Goal: Transaction & Acquisition: Purchase product/service

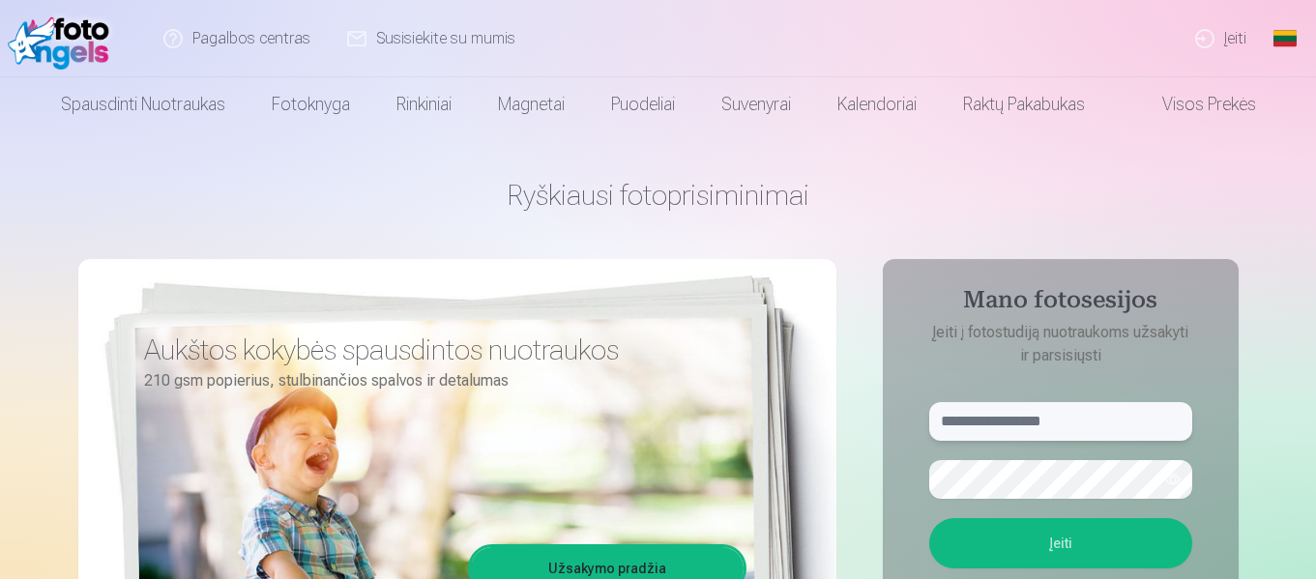
click at [1020, 433] on input "text" at bounding box center [1061, 421] width 263 height 39
type input "**********"
click at [930, 518] on button "Įeiti" at bounding box center [1061, 543] width 263 height 50
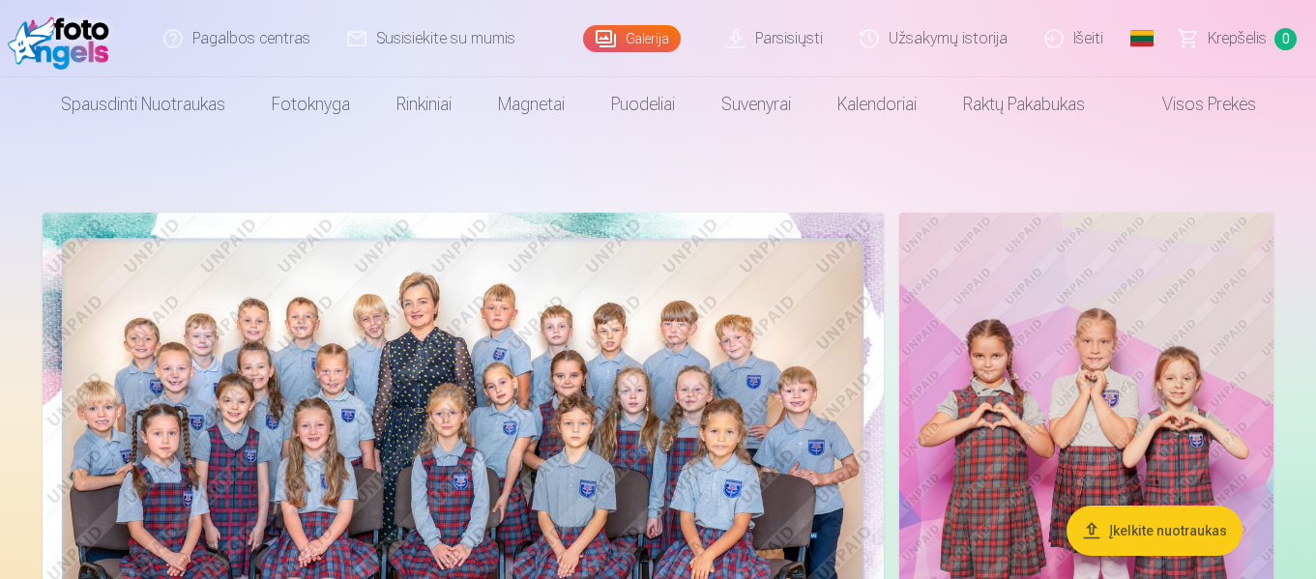
click at [561, 385] on img at bounding box center [463, 493] width 841 height 561
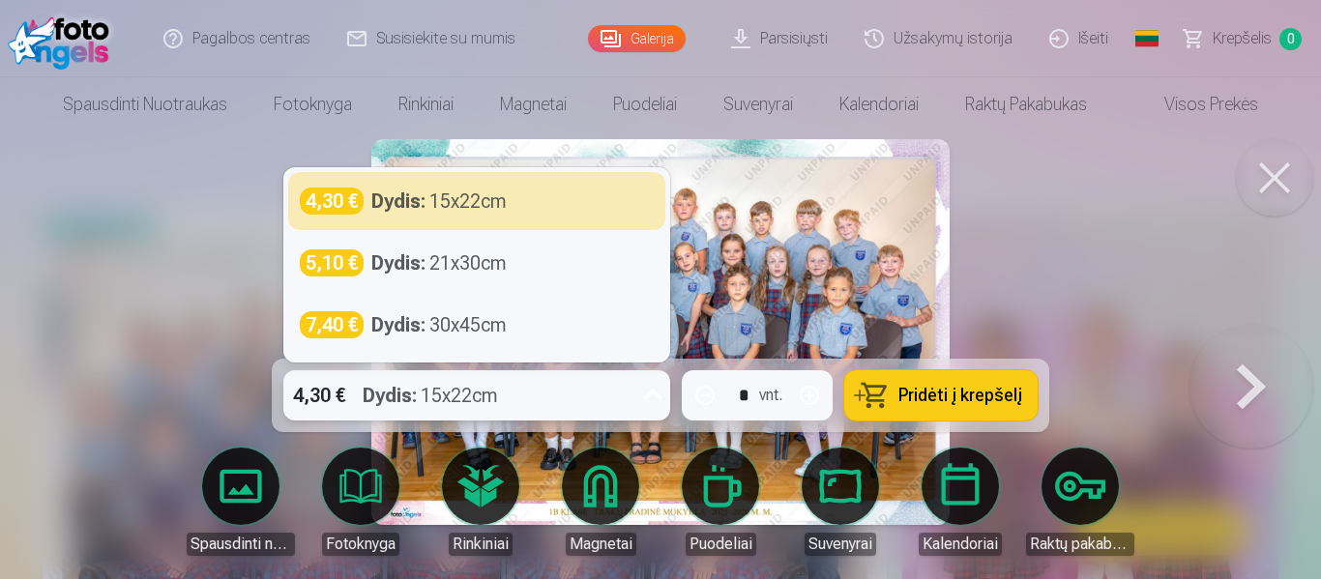
click at [654, 393] on icon at bounding box center [652, 395] width 31 height 31
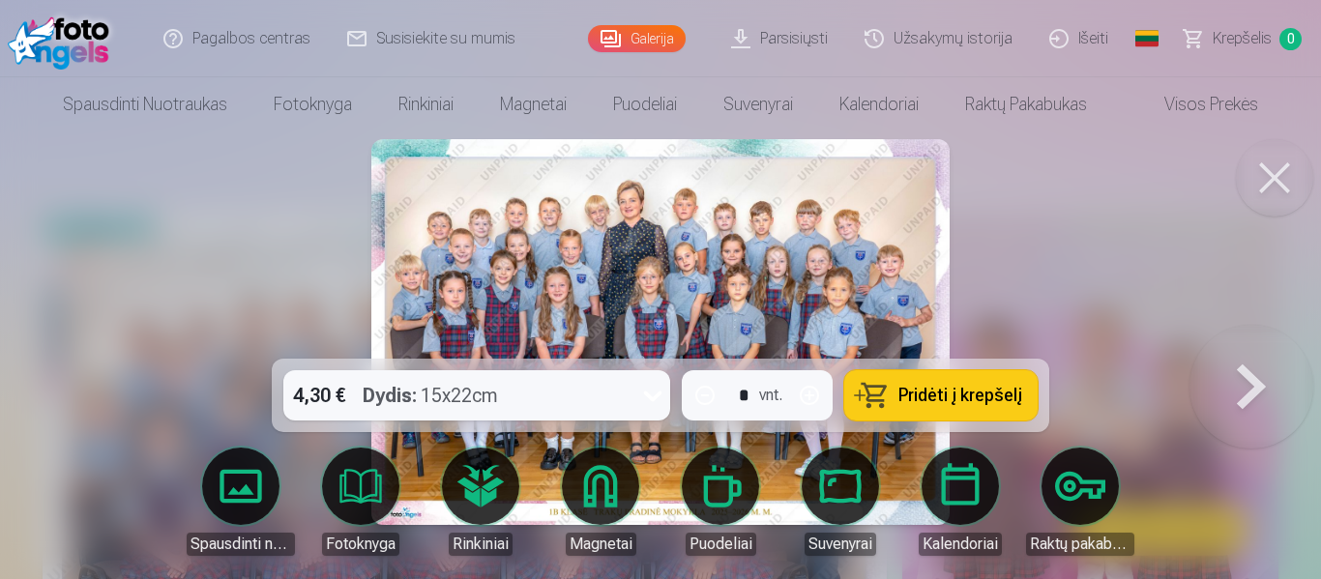
click at [907, 391] on span "Pridėti į krepšelį" at bounding box center [961, 395] width 124 height 17
click at [1248, 339] on button at bounding box center [1252, 332] width 124 height 15
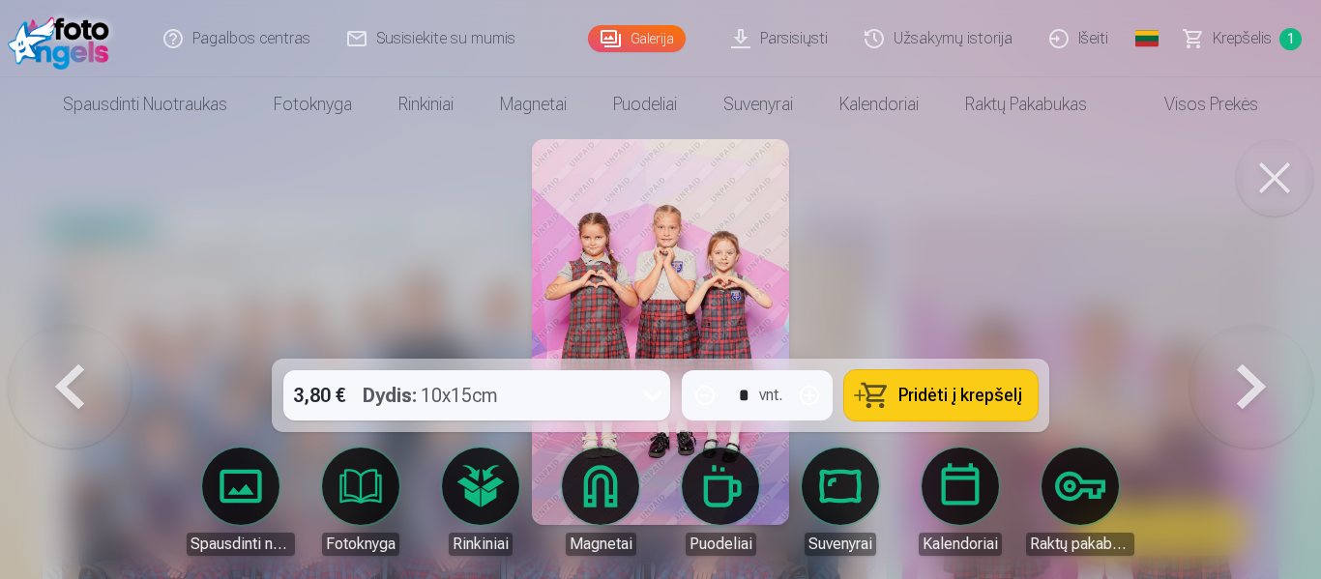
click at [1274, 172] on button at bounding box center [1274, 177] width 77 height 77
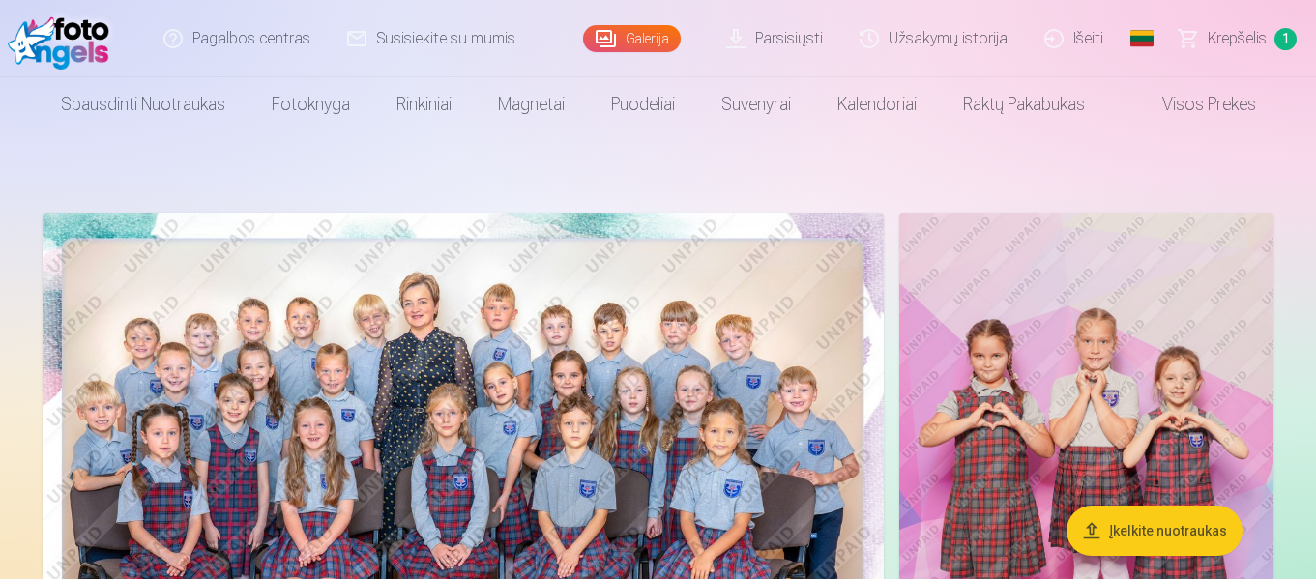
click at [1250, 32] on span "Krepšelis" at bounding box center [1237, 38] width 59 height 23
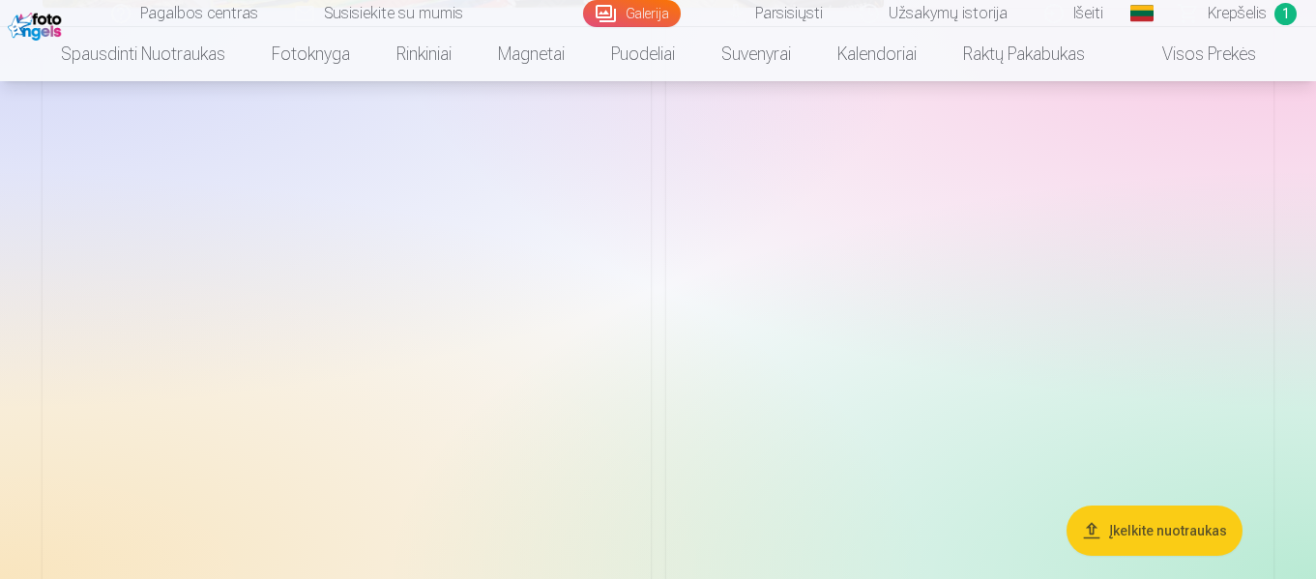
scroll to position [3985, 0]
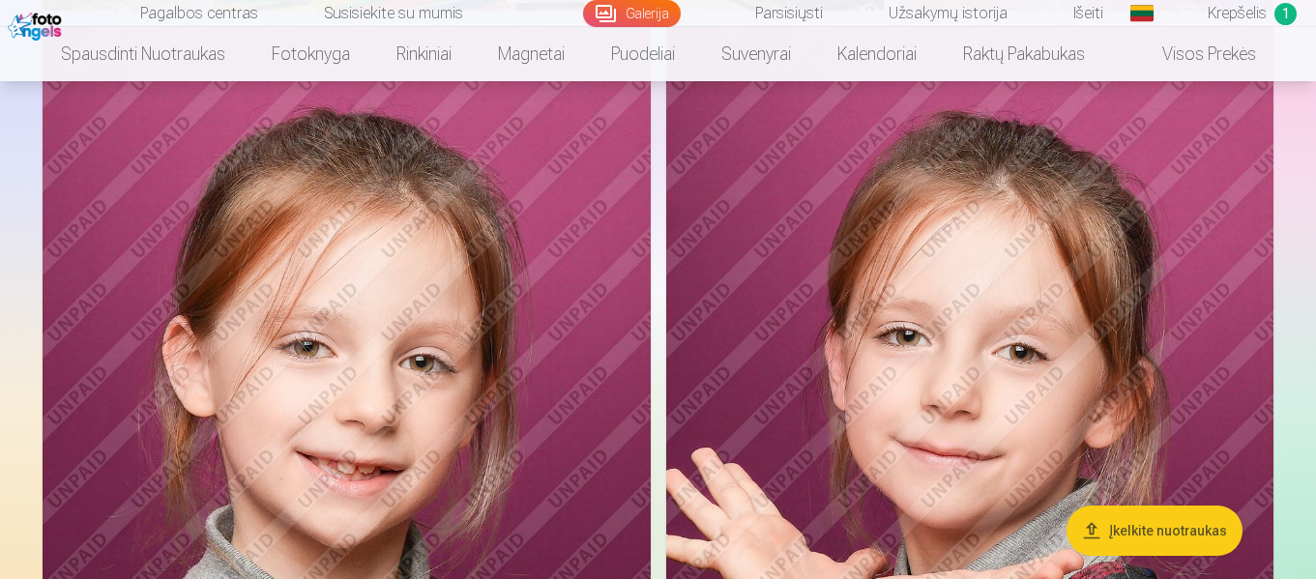
click at [965, 340] on img at bounding box center [970, 482] width 608 height 912
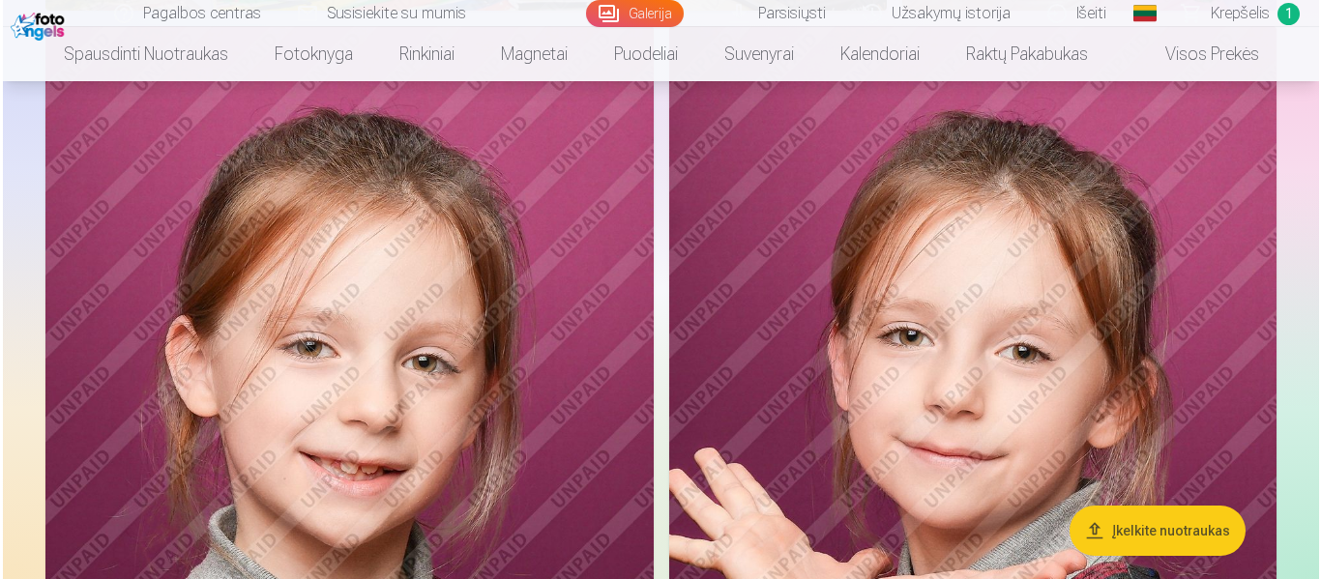
scroll to position [3998, 0]
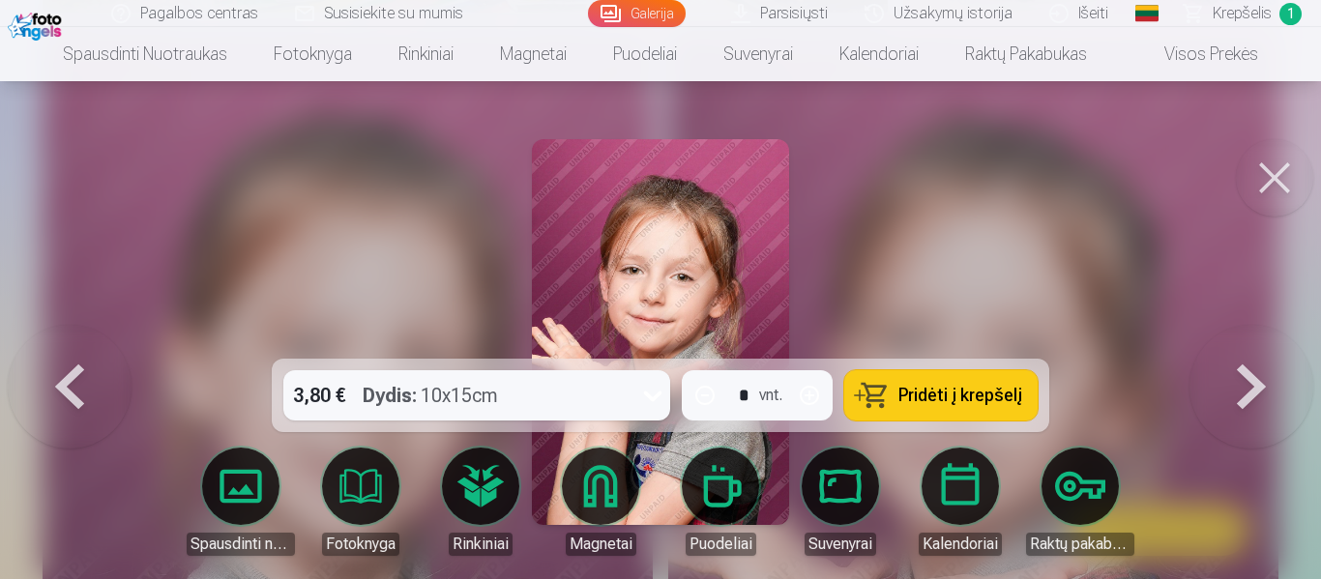
click at [1266, 172] on button at bounding box center [1274, 177] width 77 height 77
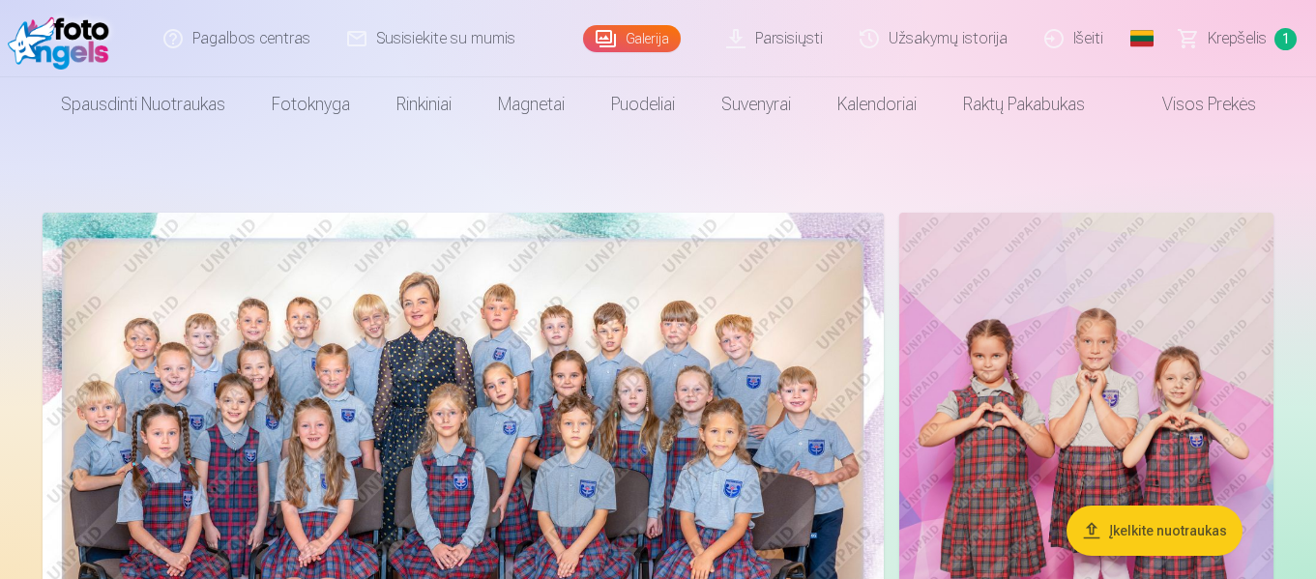
click at [664, 31] on link "Galerija" at bounding box center [632, 38] width 98 height 27
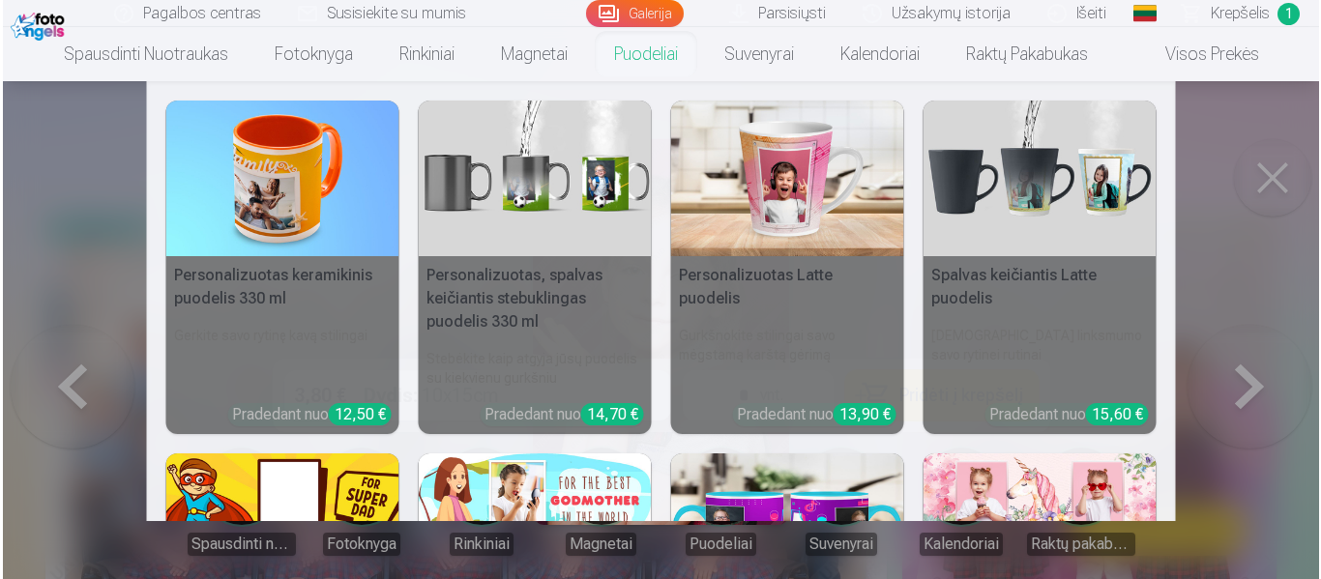
scroll to position [3998, 0]
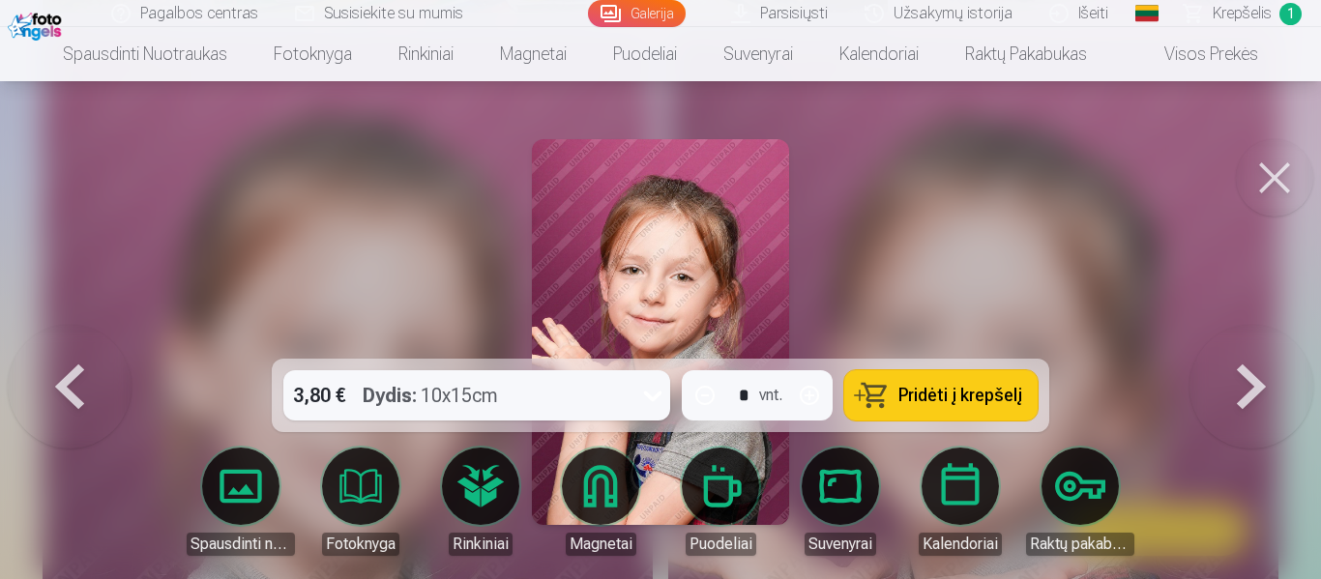
click at [1270, 164] on button at bounding box center [1274, 177] width 77 height 77
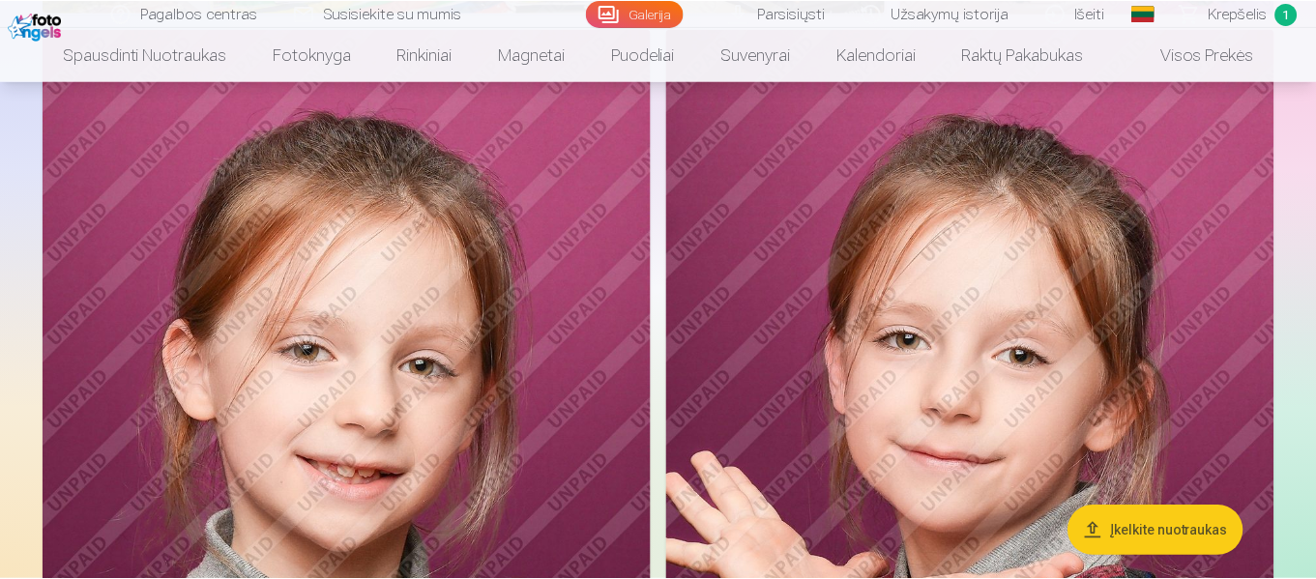
scroll to position [3985, 0]
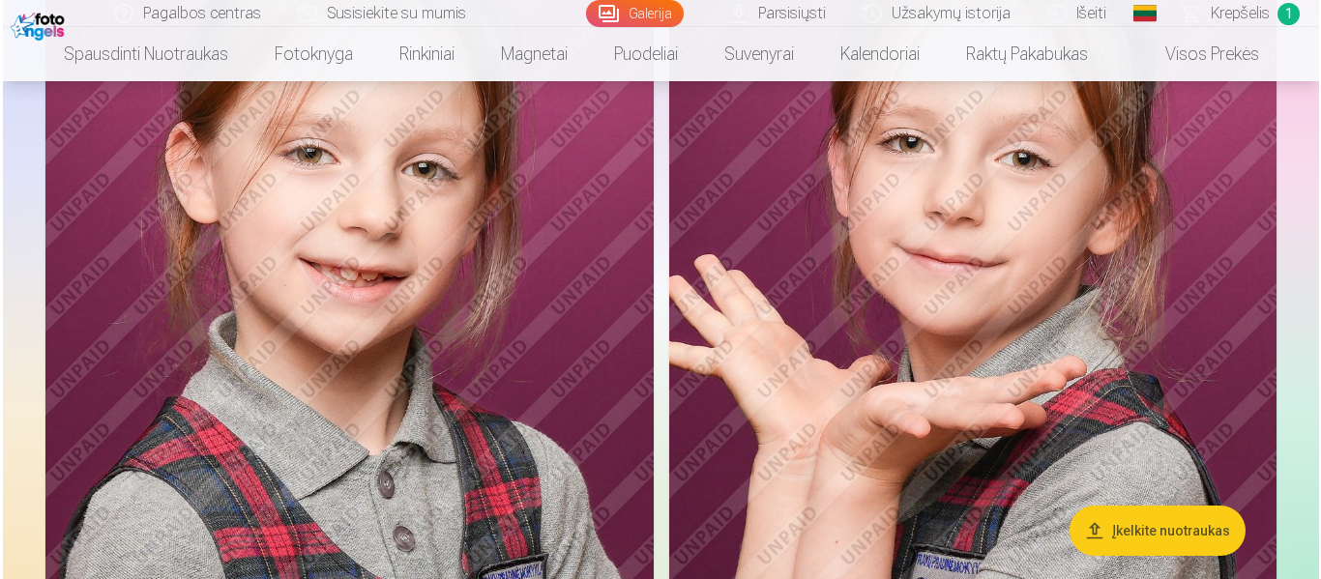
scroll to position [4217, 0]
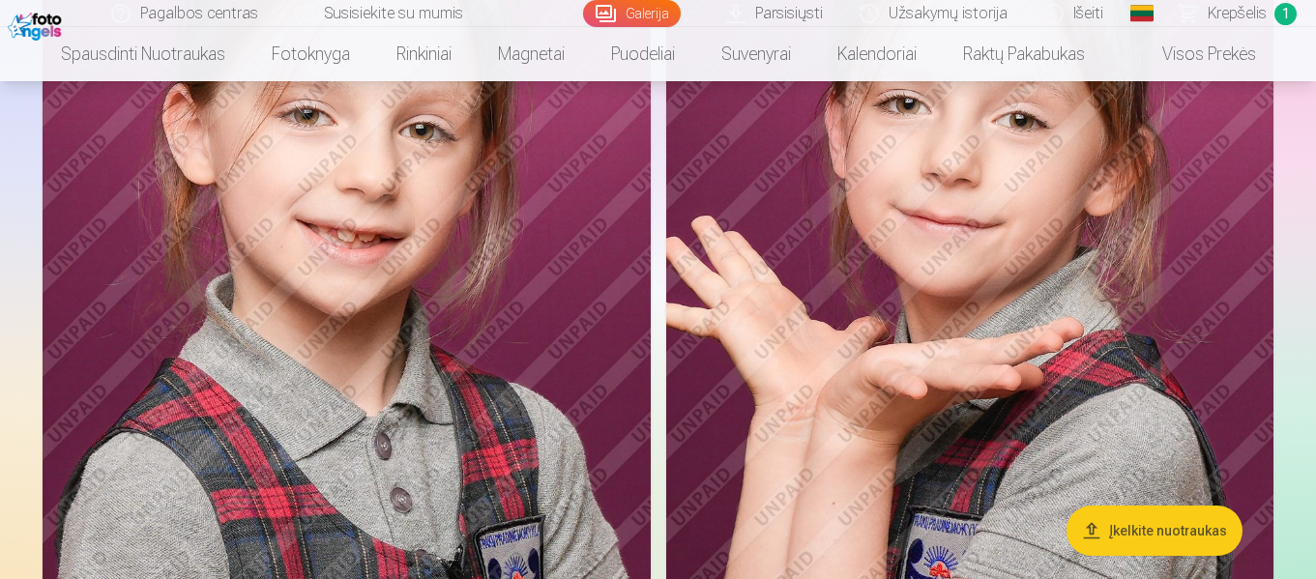
click at [451, 310] on img at bounding box center [347, 250] width 608 height 912
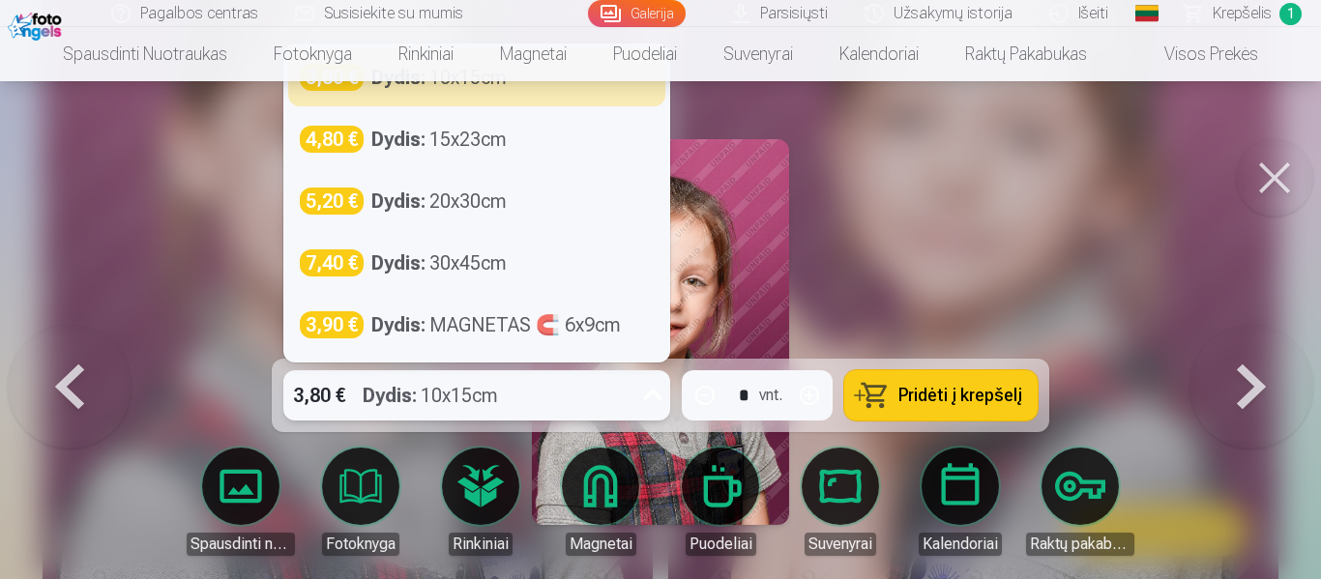
click at [647, 395] on icon at bounding box center [653, 395] width 18 height 11
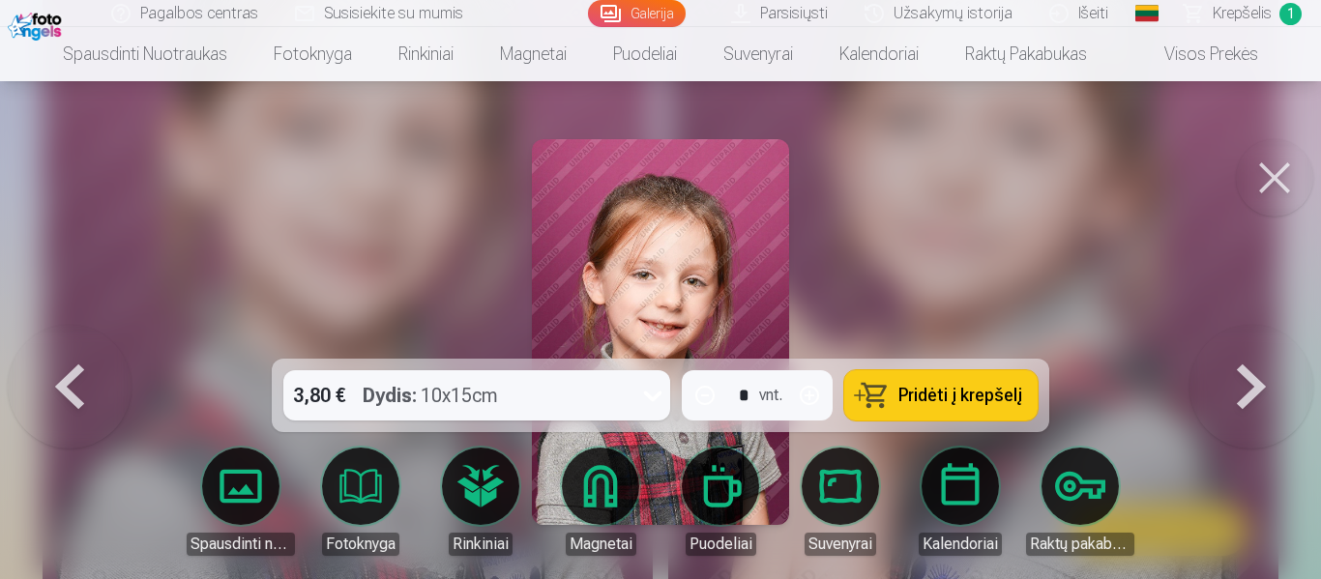
click at [944, 253] on div at bounding box center [660, 289] width 1321 height 579
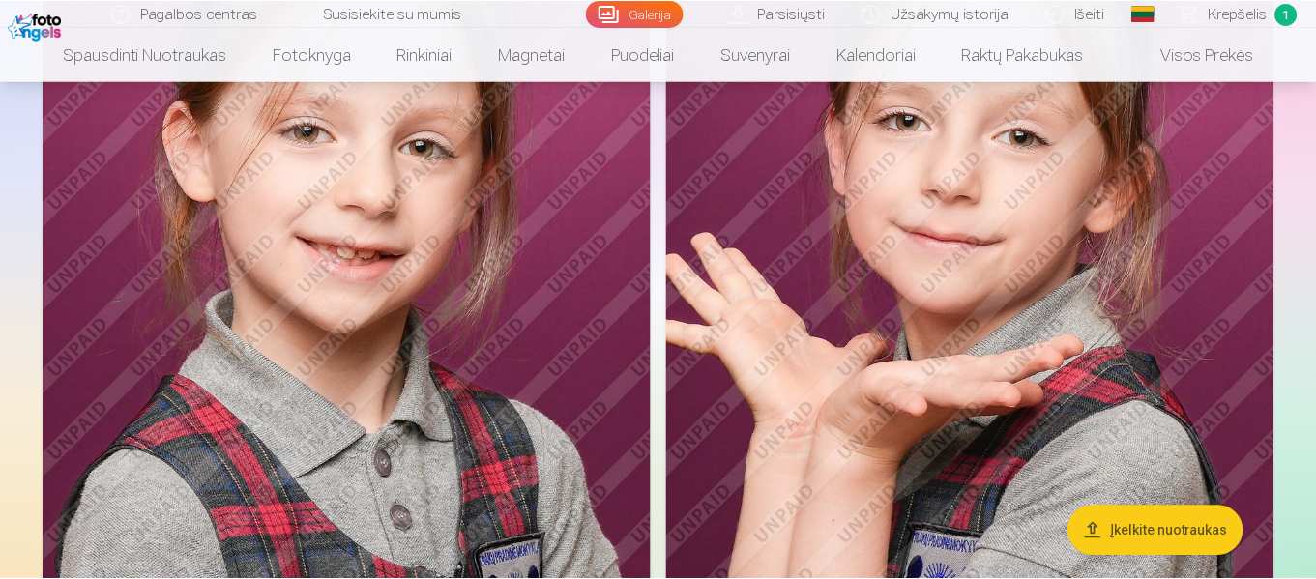
scroll to position [4202, 0]
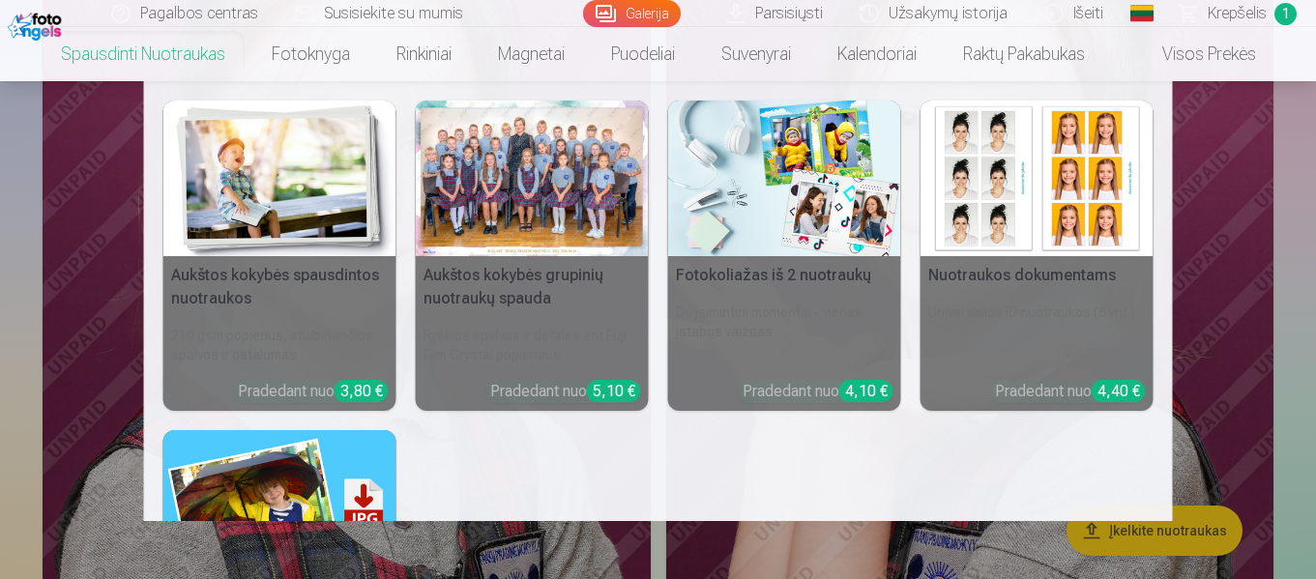
click at [1015, 274] on h5 "Nuotraukos dokumentams" at bounding box center [1037, 275] width 233 height 39
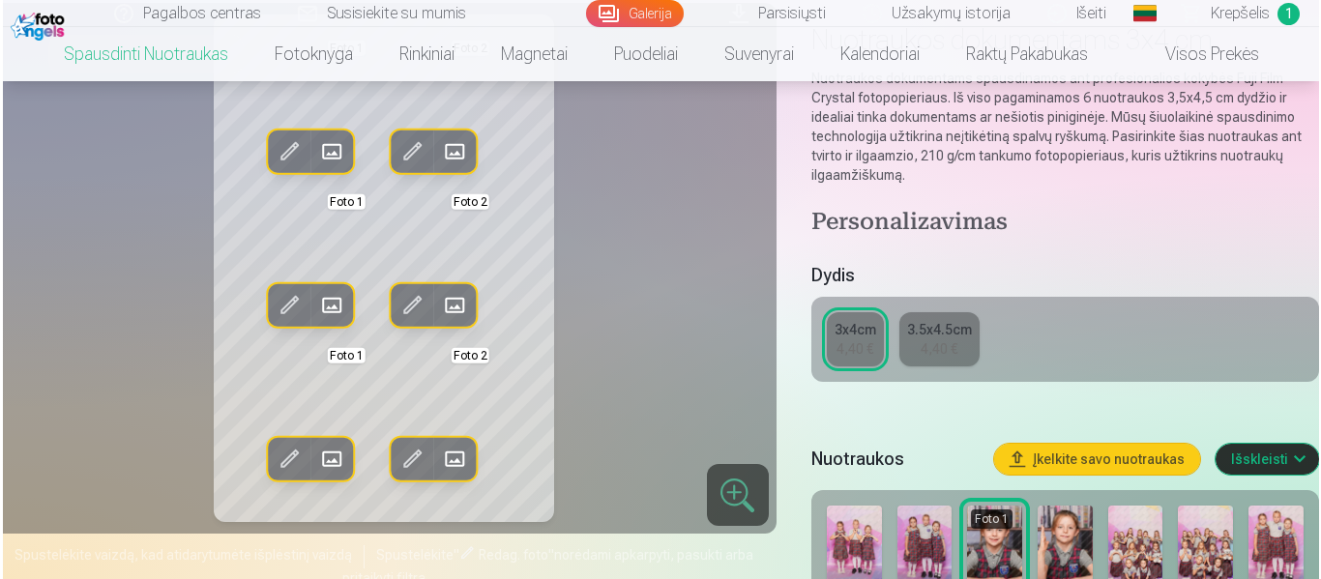
scroll to position [178, 0]
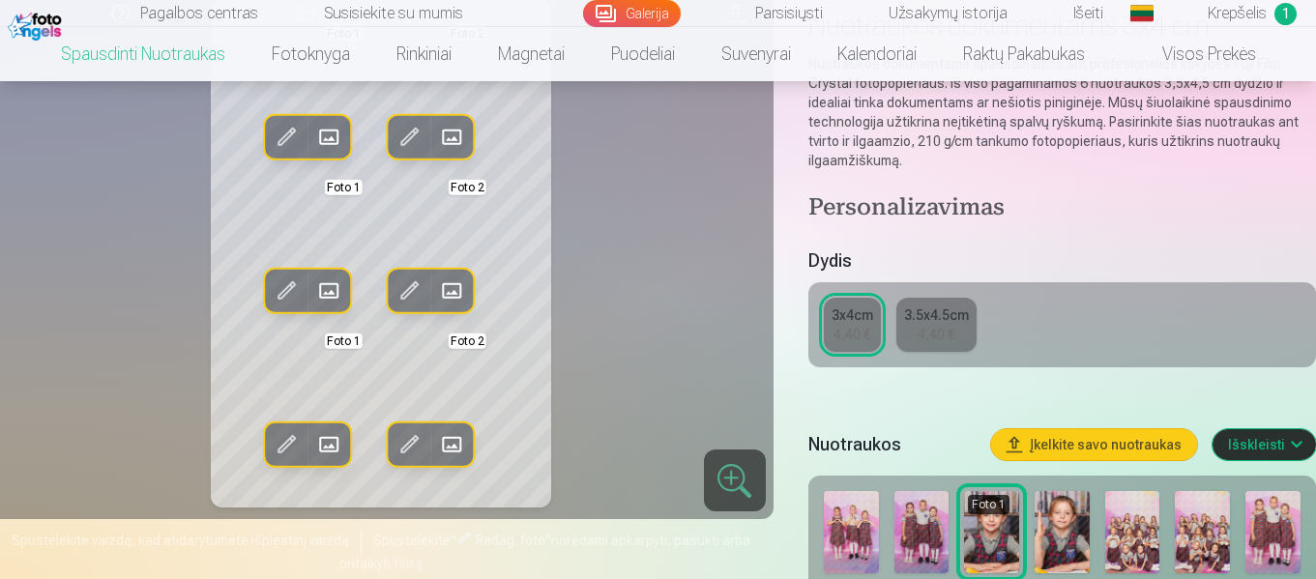
click at [287, 131] on span at bounding box center [286, 137] width 31 height 31
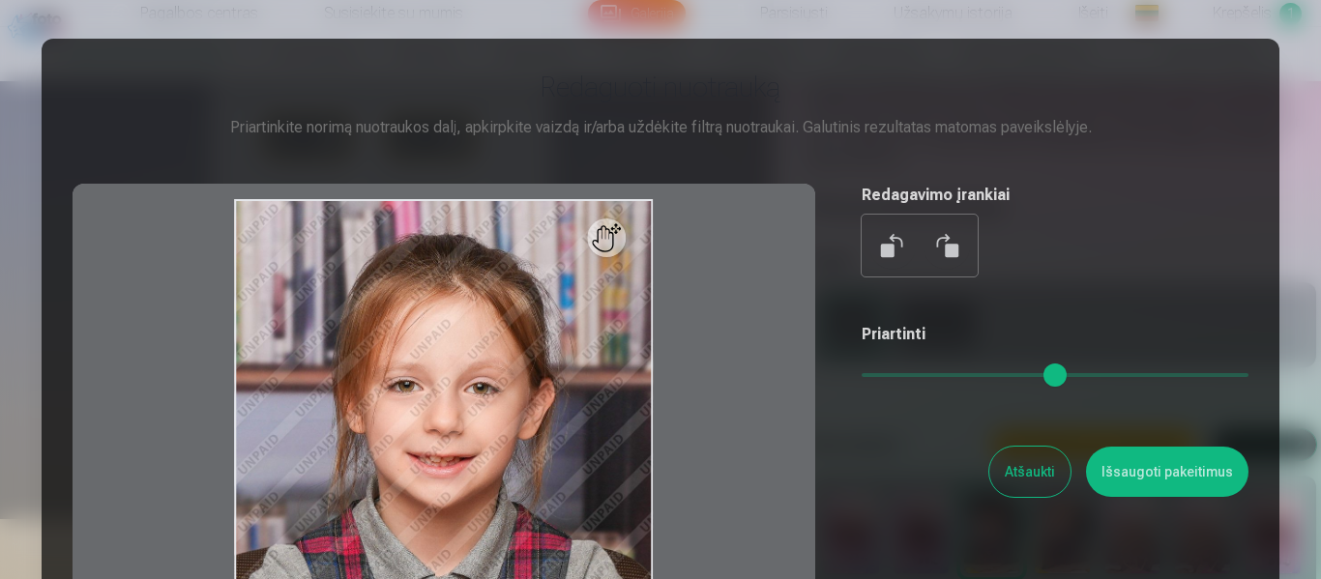
scroll to position [4202, 0]
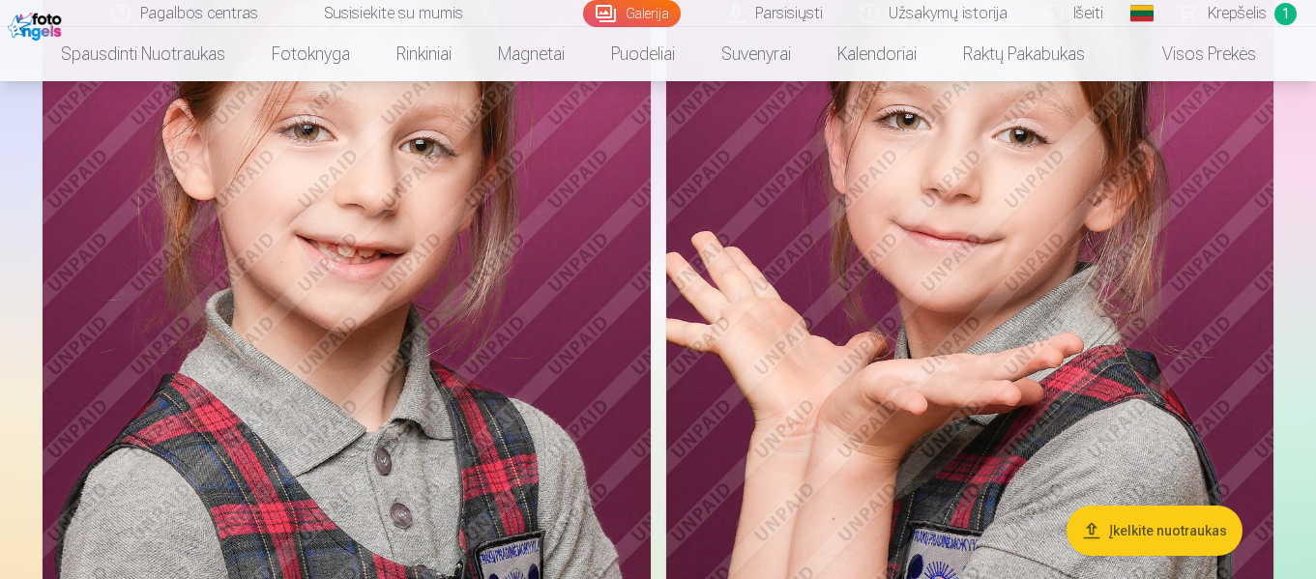
click at [364, 280] on img at bounding box center [347, 265] width 608 height 912
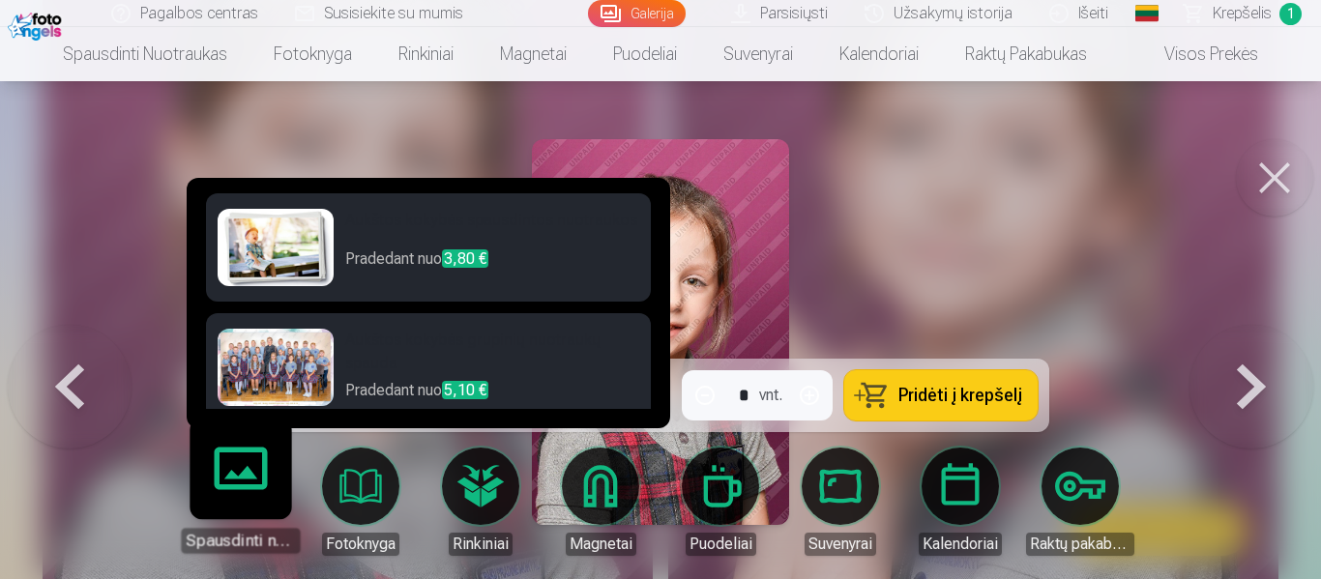
click at [251, 461] on link "Spausdinti nuotraukas" at bounding box center [240, 493] width 119 height 119
click at [252, 509] on link "Spausdinti nuotraukas" at bounding box center [240, 493] width 119 height 119
click at [239, 455] on link "Spausdinti nuotraukas" at bounding box center [240, 493] width 119 height 119
click at [238, 494] on link "Spausdinti nuotraukas" at bounding box center [240, 493] width 119 height 119
click at [243, 495] on link "Spausdinti nuotraukas" at bounding box center [240, 493] width 119 height 119
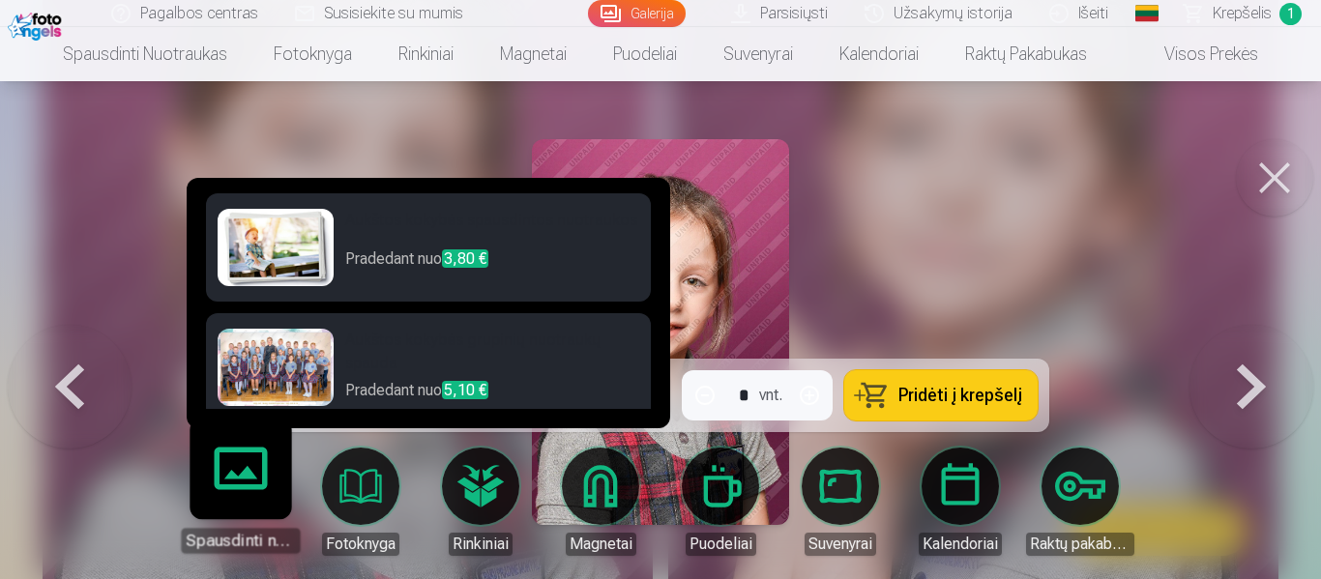
click at [250, 543] on div "Spausdinti nuotraukas" at bounding box center [240, 540] width 119 height 25
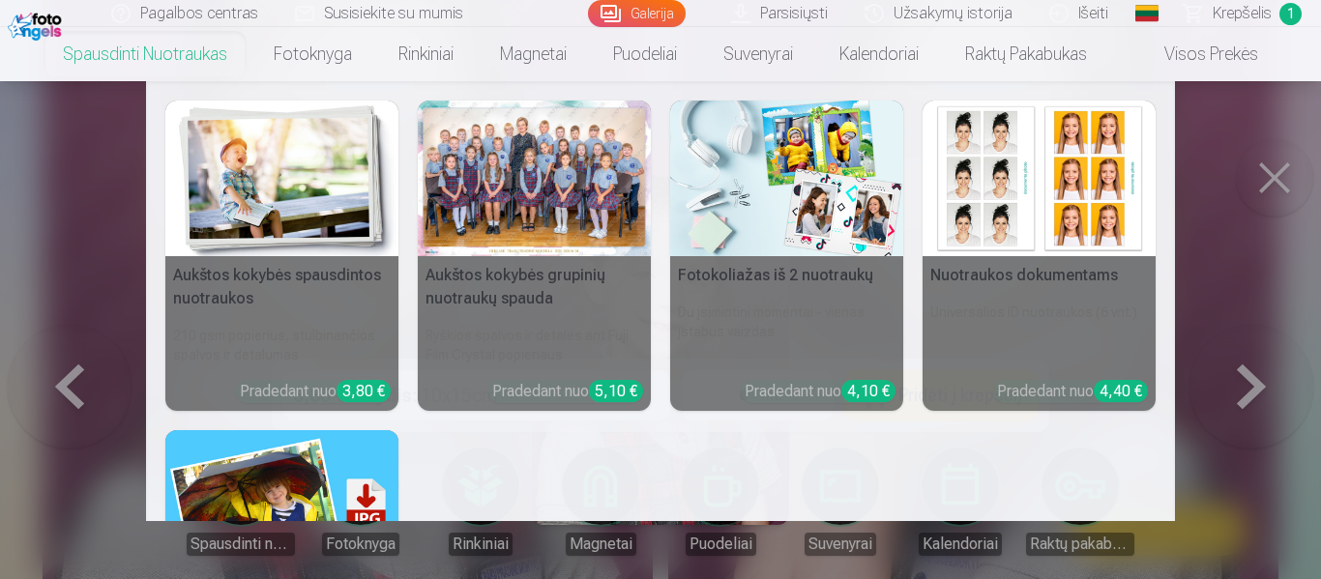
click at [1042, 280] on h5 "Nuotraukos dokumentams" at bounding box center [1039, 275] width 233 height 39
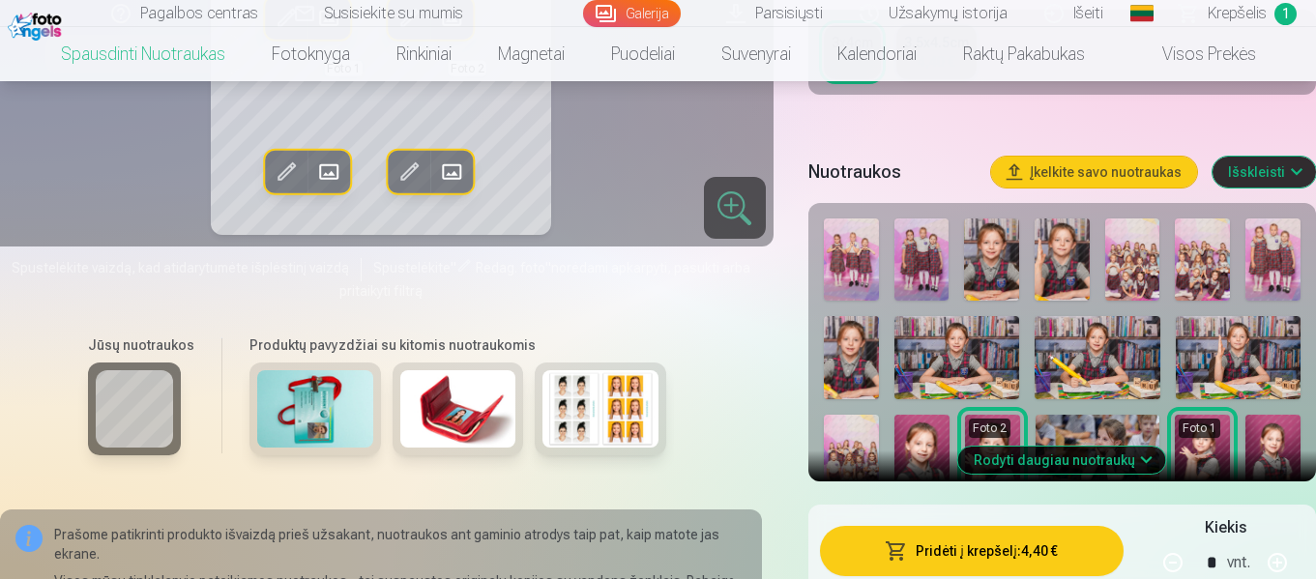
scroll to position [478, 0]
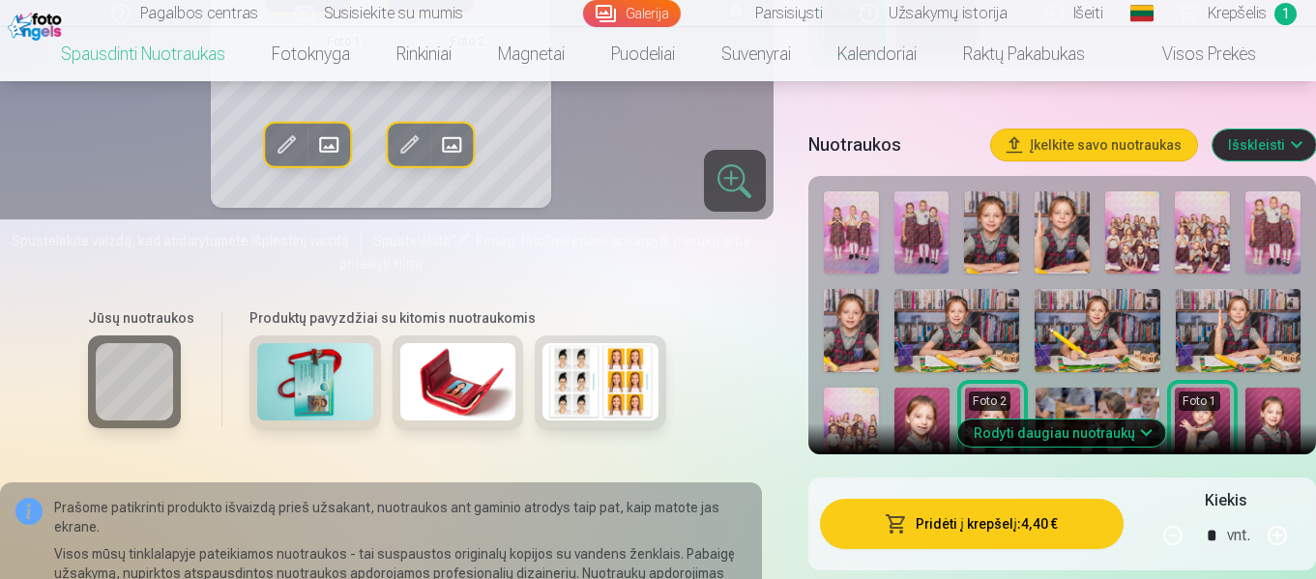
click at [1110, 435] on button "Rodyti daugiau nuotraukų" at bounding box center [1063, 433] width 208 height 27
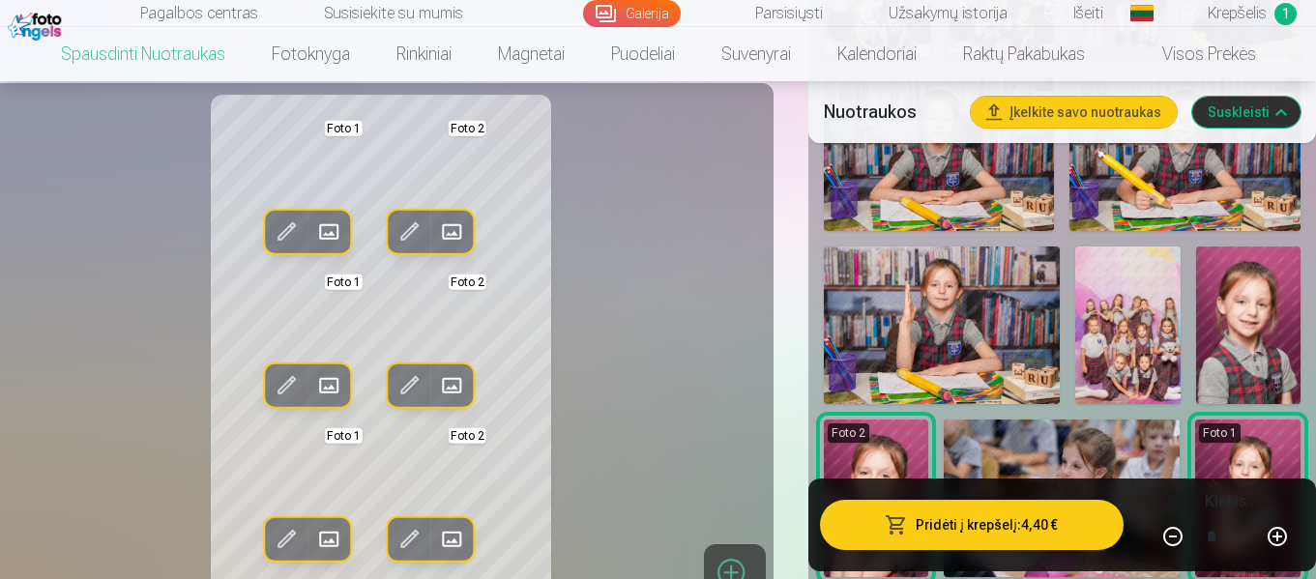
scroll to position [942, 0]
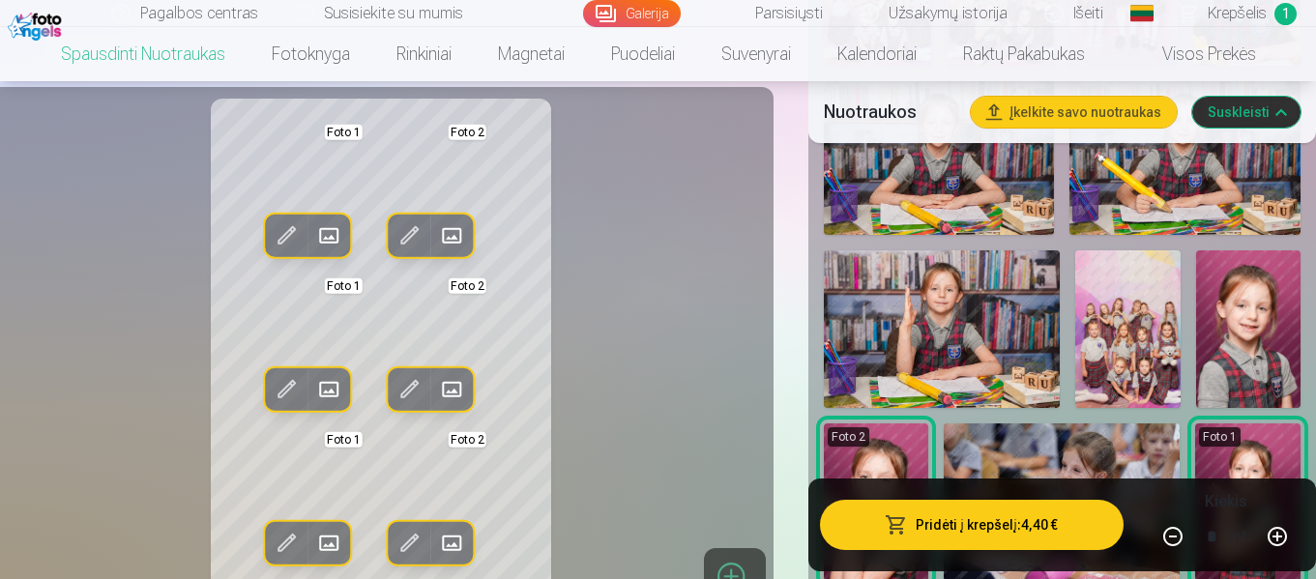
click at [1257, 310] on img at bounding box center [1248, 330] width 104 height 158
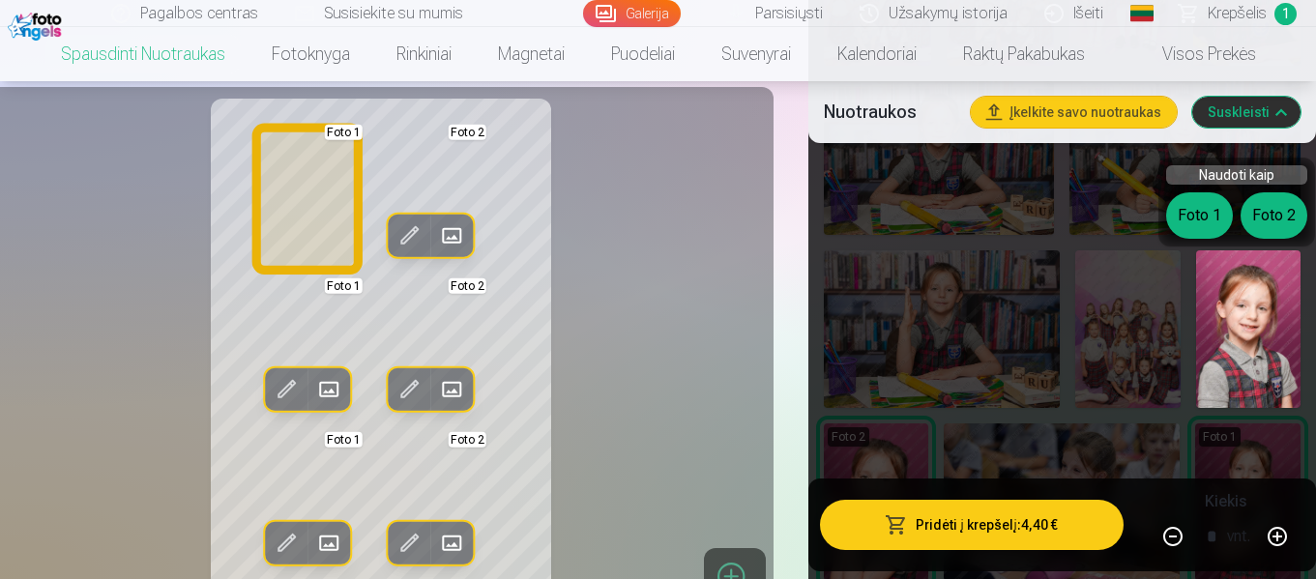
click at [1194, 208] on button "Foto 1" at bounding box center [1199, 215] width 67 height 46
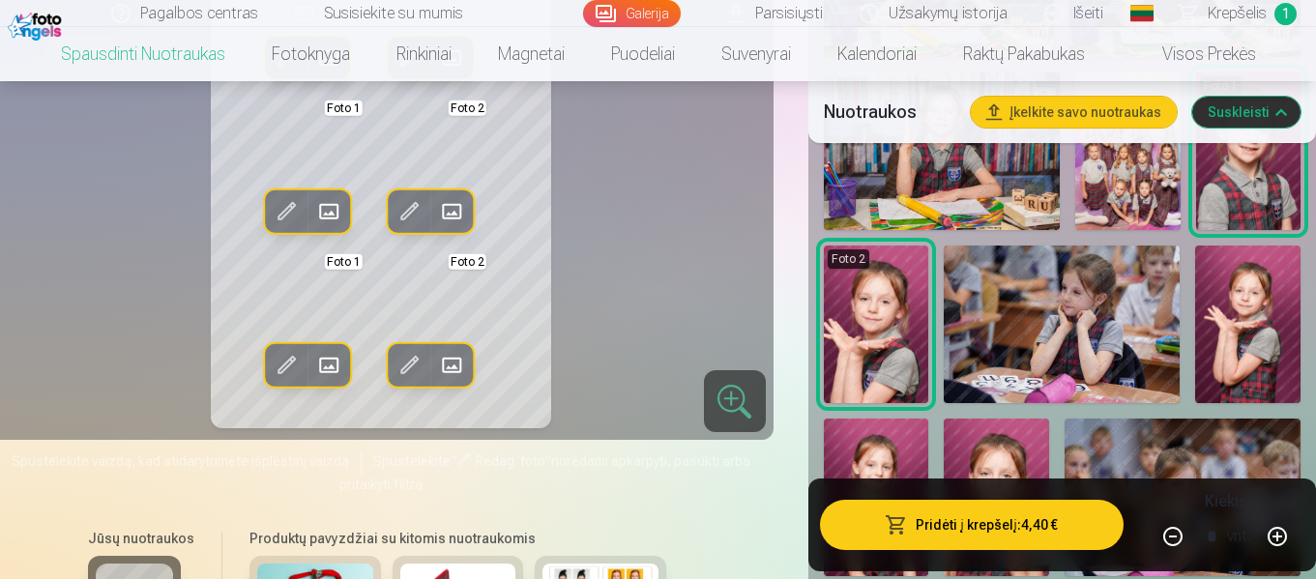
scroll to position [999, 0]
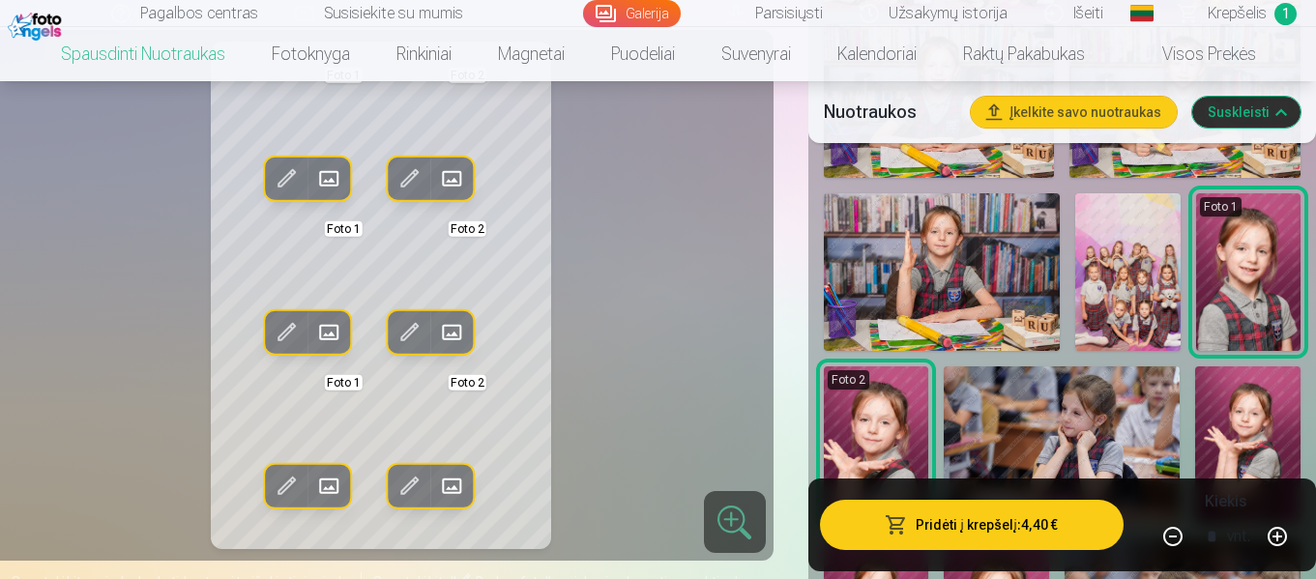
click at [913, 218] on img at bounding box center [942, 272] width 236 height 158
click at [1257, 249] on img at bounding box center [1248, 272] width 104 height 158
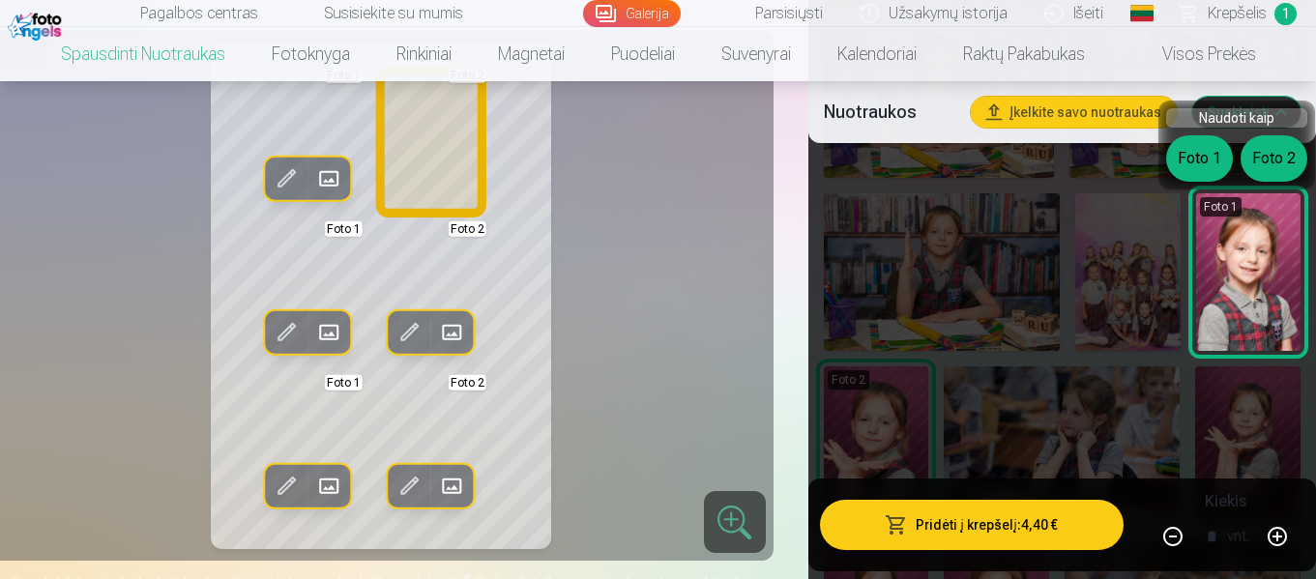
click at [1261, 151] on button "Foto 2" at bounding box center [1274, 158] width 67 height 46
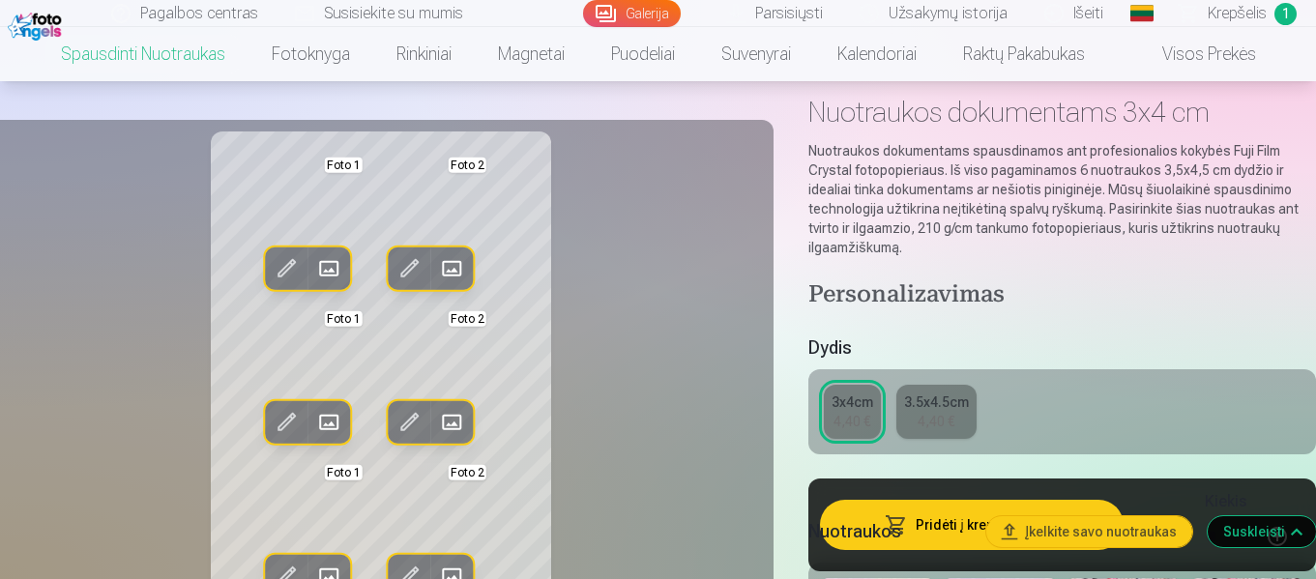
scroll to position [151, 0]
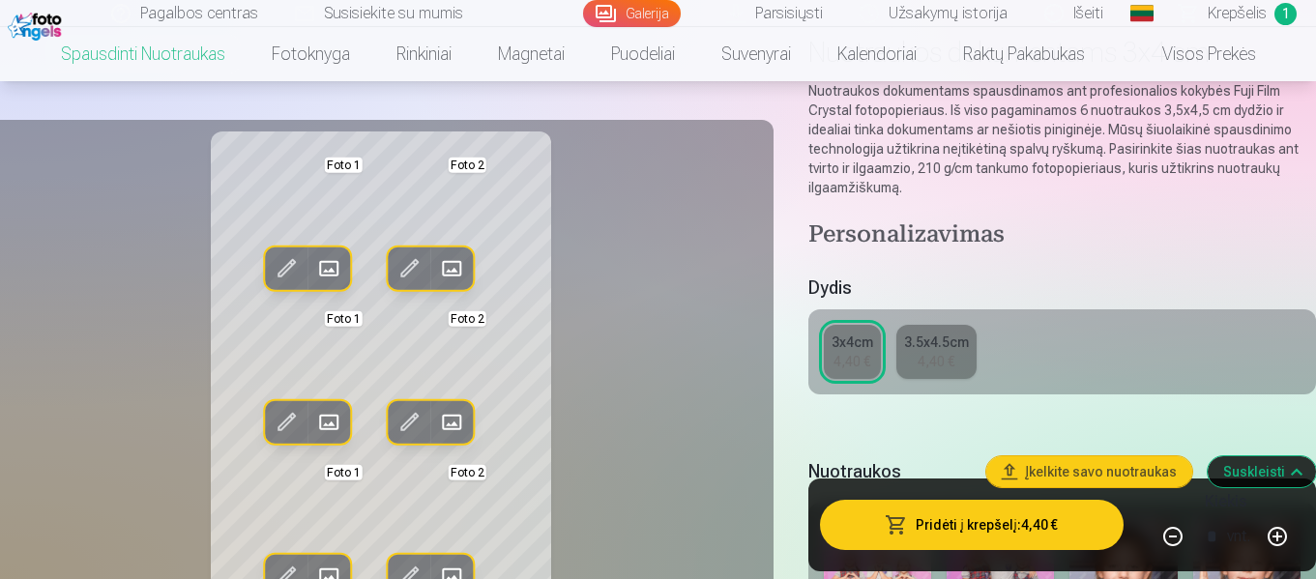
click at [930, 331] on link "3.5x4.5cm 4,40 €" at bounding box center [937, 352] width 80 height 54
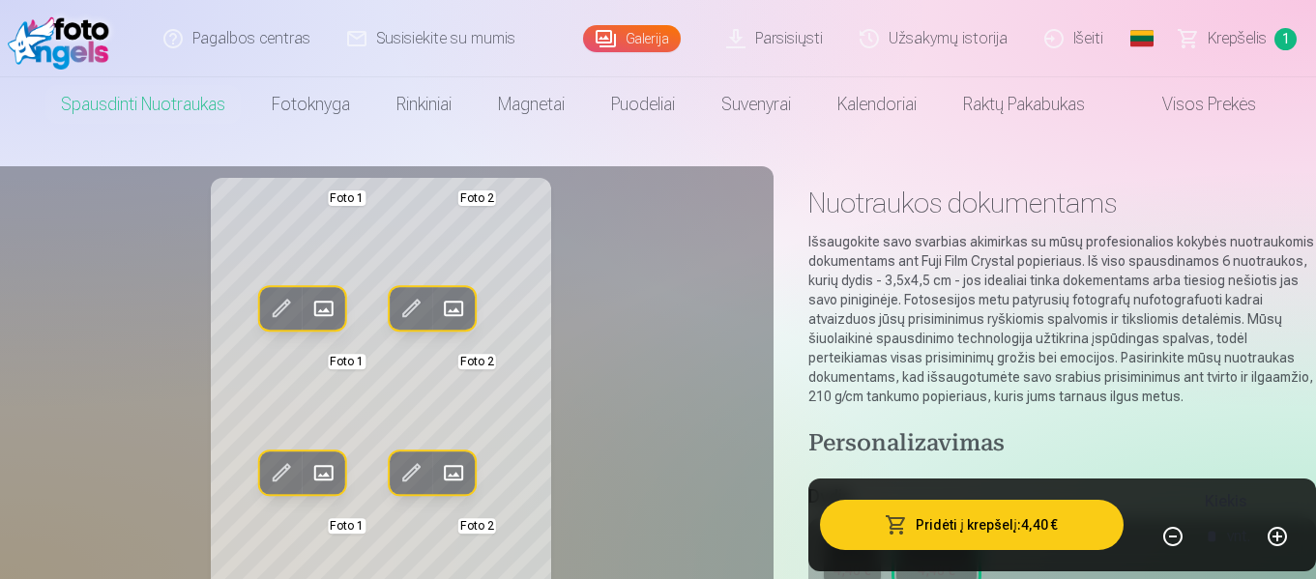
click at [997, 519] on button "Pridėti į krepšelį : 4,40 €" at bounding box center [972, 525] width 304 height 50
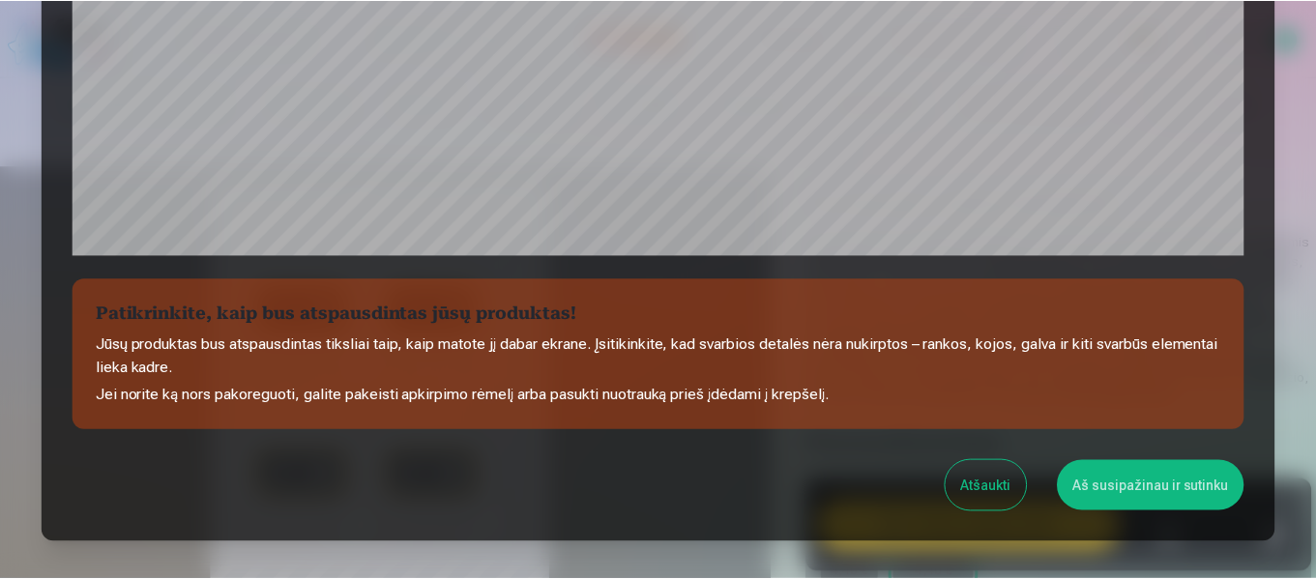
scroll to position [697, 0]
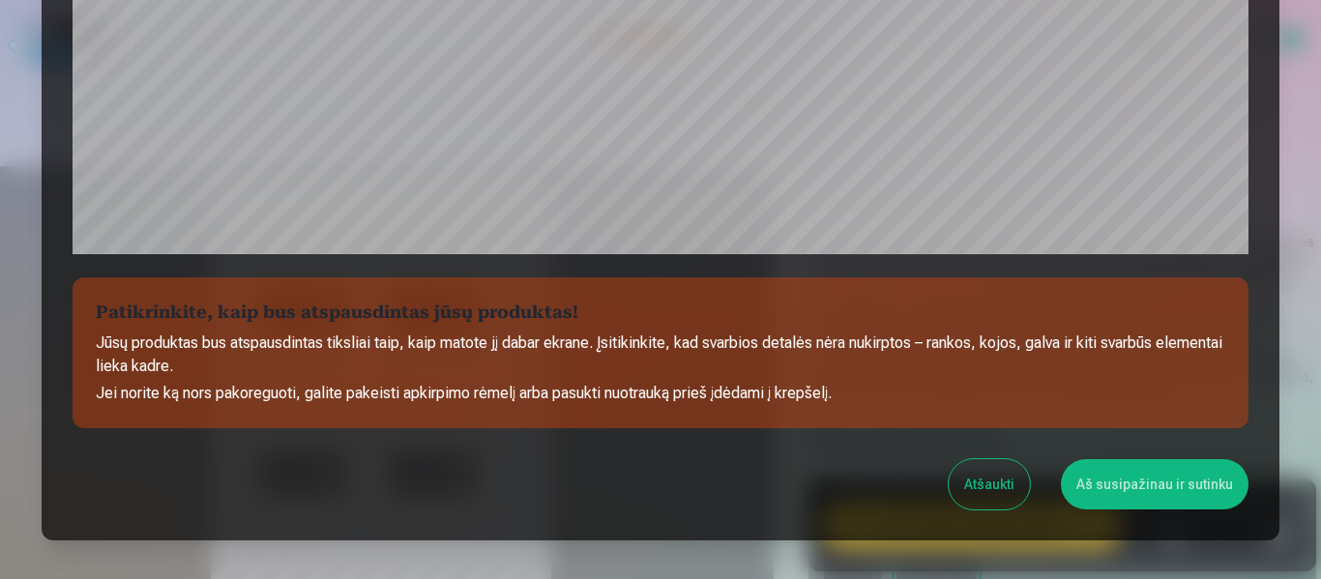
click at [1168, 492] on button "Aš susipažinau ir sutinku" at bounding box center [1155, 484] width 188 height 50
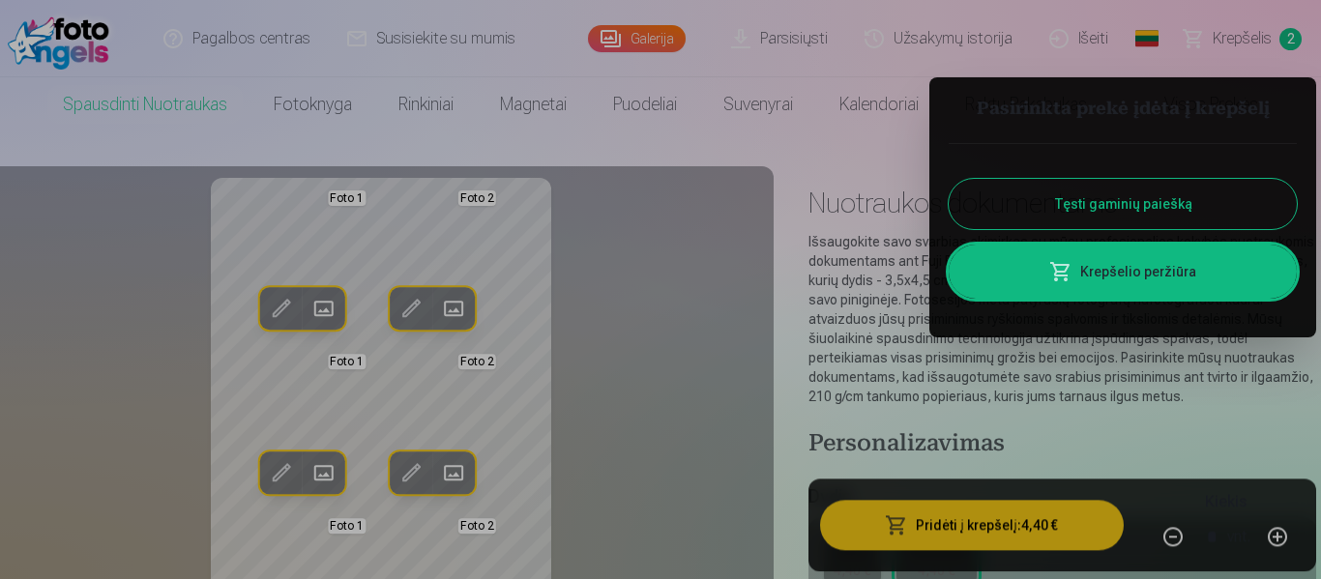
click at [649, 35] on div at bounding box center [660, 289] width 1321 height 579
